Goal: Information Seeking & Learning: Learn about a topic

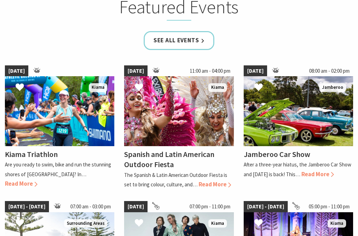
scroll to position [429, 0]
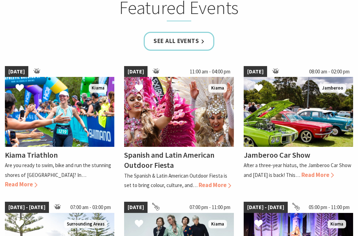
click at [281, 110] on img at bounding box center [298, 112] width 109 height 70
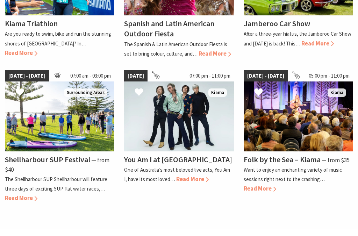
scroll to position [561, 0]
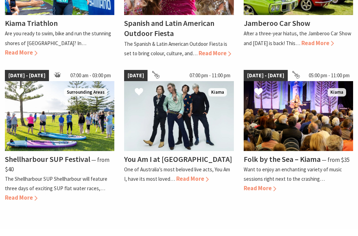
click at [267, 155] on h4 "Folk by the Sea – Kiama" at bounding box center [282, 160] width 77 height 10
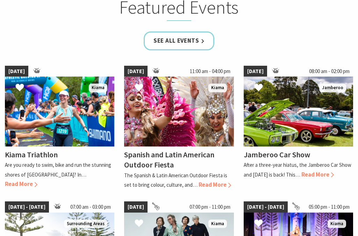
scroll to position [428, 0]
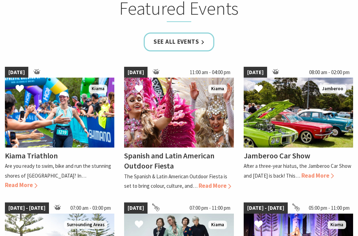
click at [173, 37] on link "See all Events" at bounding box center [179, 42] width 71 height 19
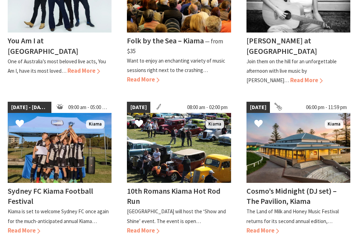
scroll to position [424, 0]
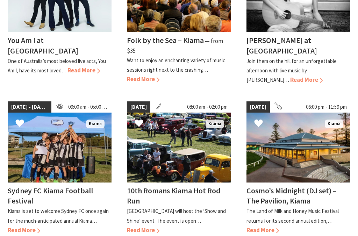
click at [153, 140] on img at bounding box center [179, 148] width 104 height 70
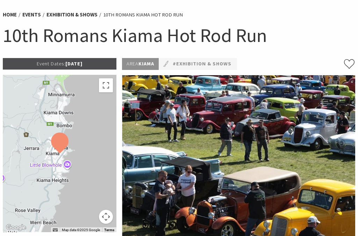
scroll to position [46, 0]
